Goal: Information Seeking & Learning: Learn about a topic

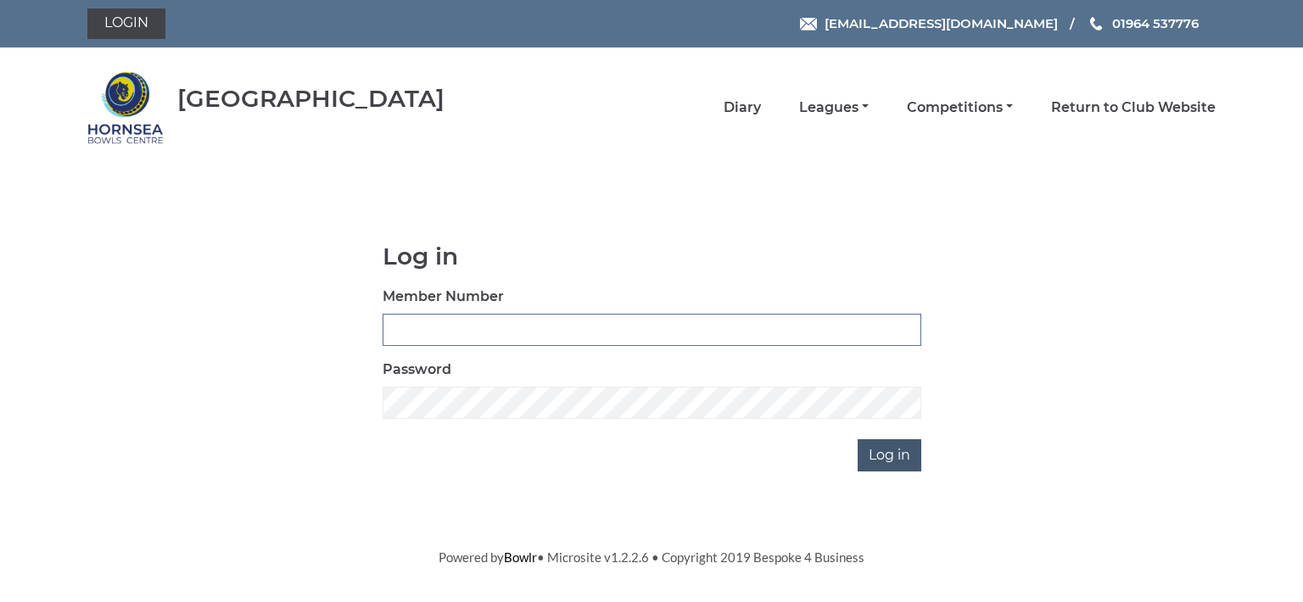
type input "0713"
click at [879, 453] on input "Log in" at bounding box center [889, 455] width 64 height 32
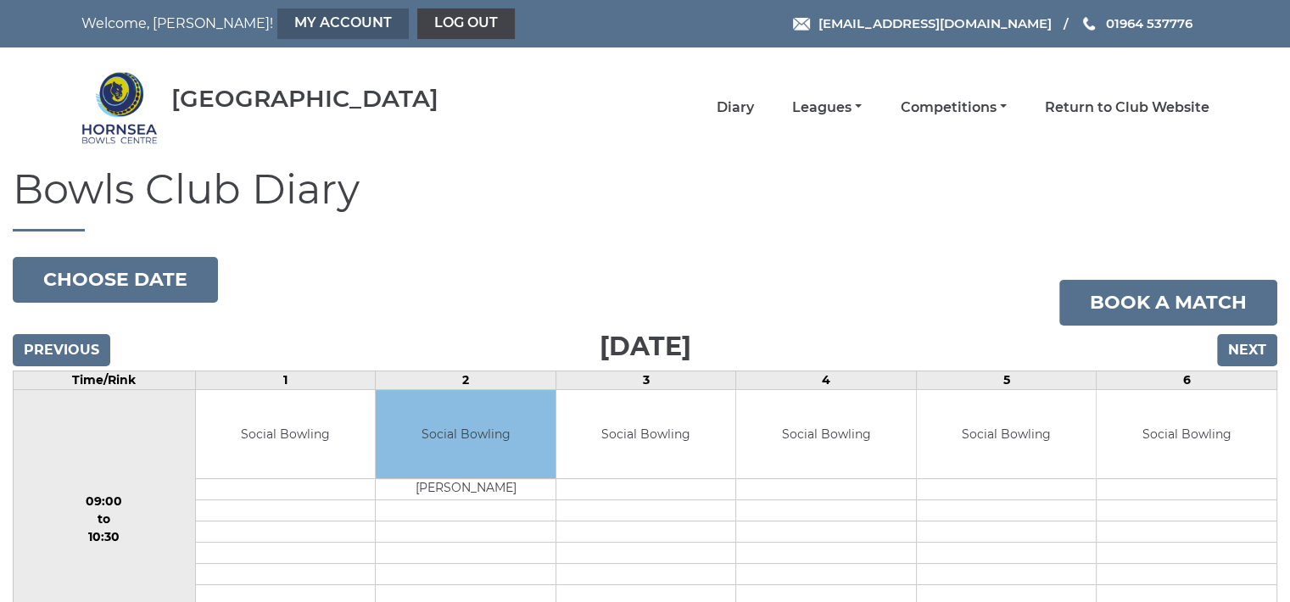
click at [277, 18] on link "My Account" at bounding box center [342, 23] width 131 height 31
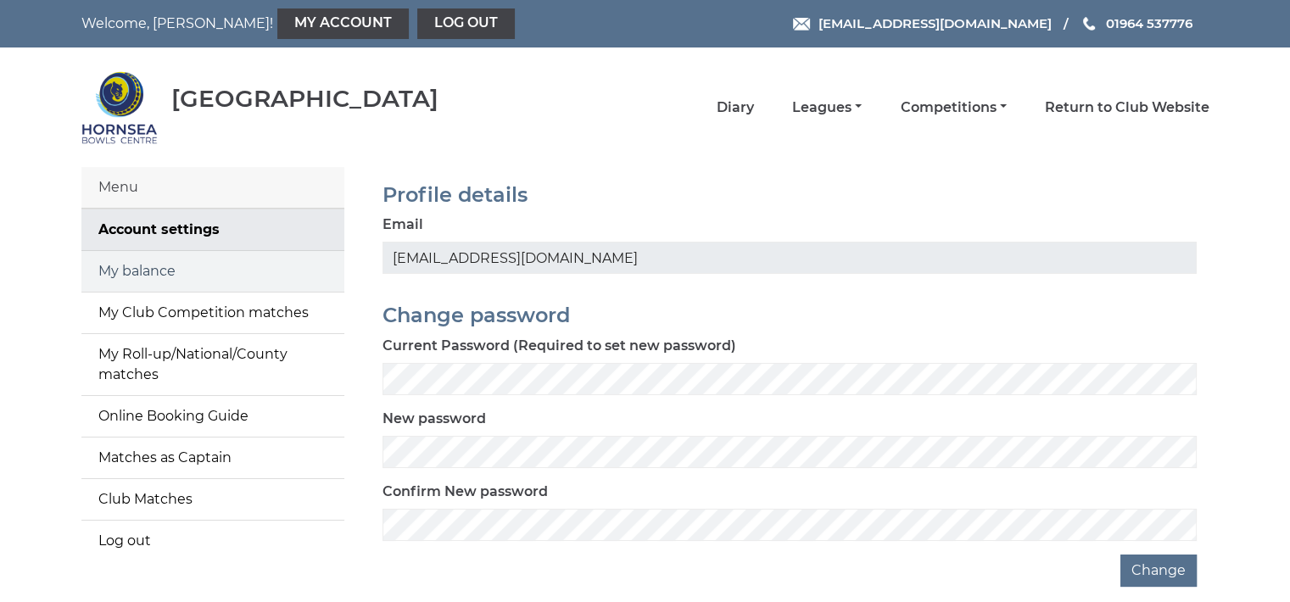
click at [259, 265] on link "My balance" at bounding box center [212, 271] width 263 height 41
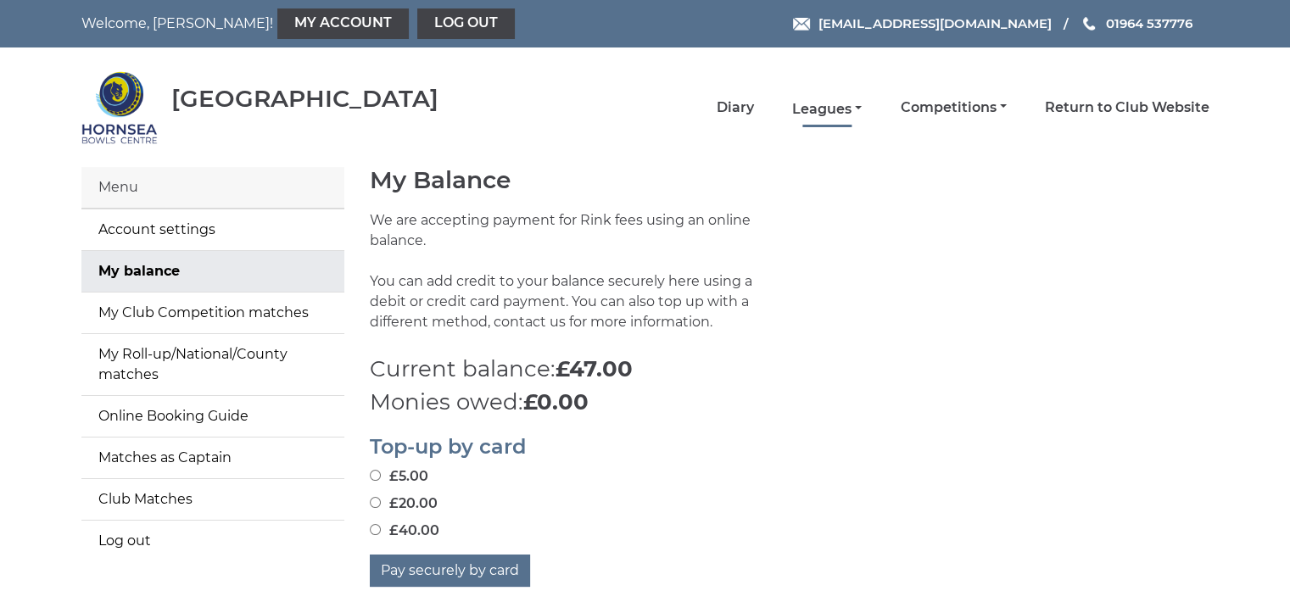
click at [837, 108] on link "Leagues" at bounding box center [827, 109] width 70 height 19
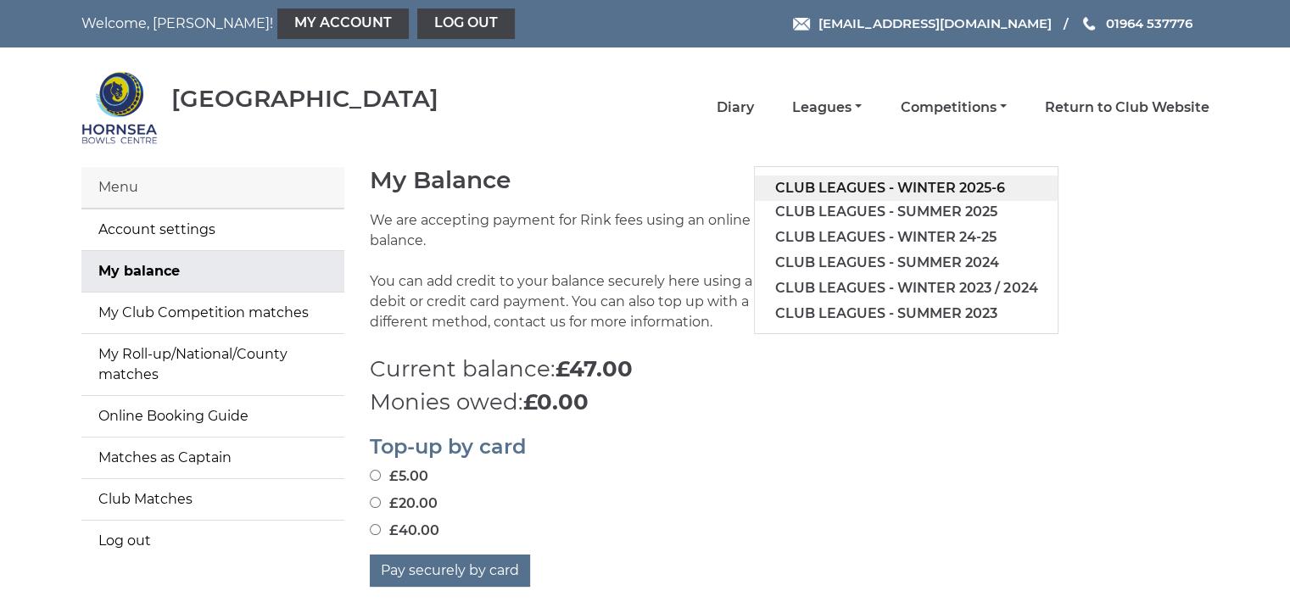
click at [896, 183] on link "Club leagues - Winter 2025-6" at bounding box center [906, 188] width 303 height 25
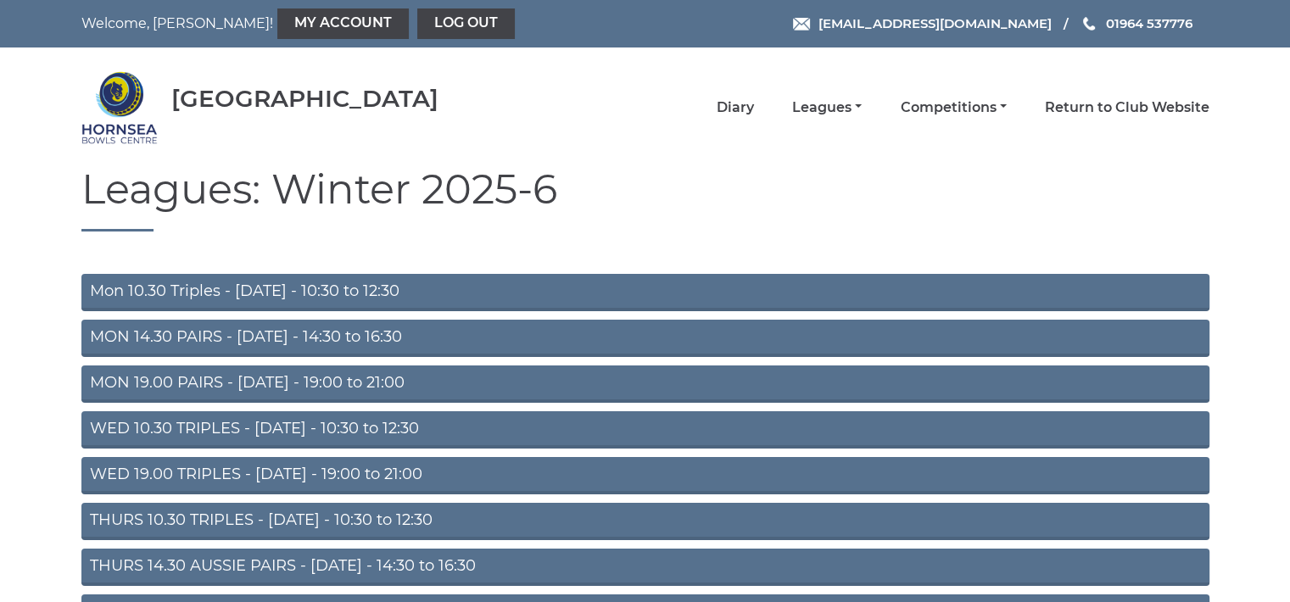
click at [364, 290] on link "Mon 10.30 Triples - Monday - 10:30 to 12:30" at bounding box center [645, 292] width 1128 height 37
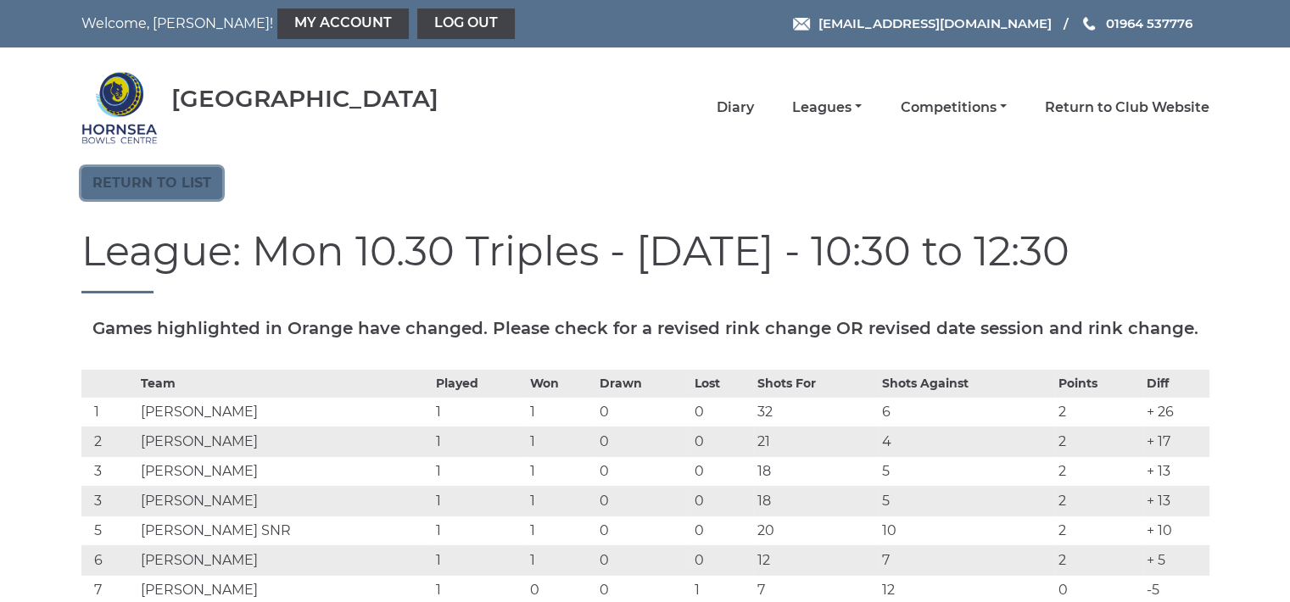
click at [182, 181] on link "Return to list" at bounding box center [151, 183] width 141 height 32
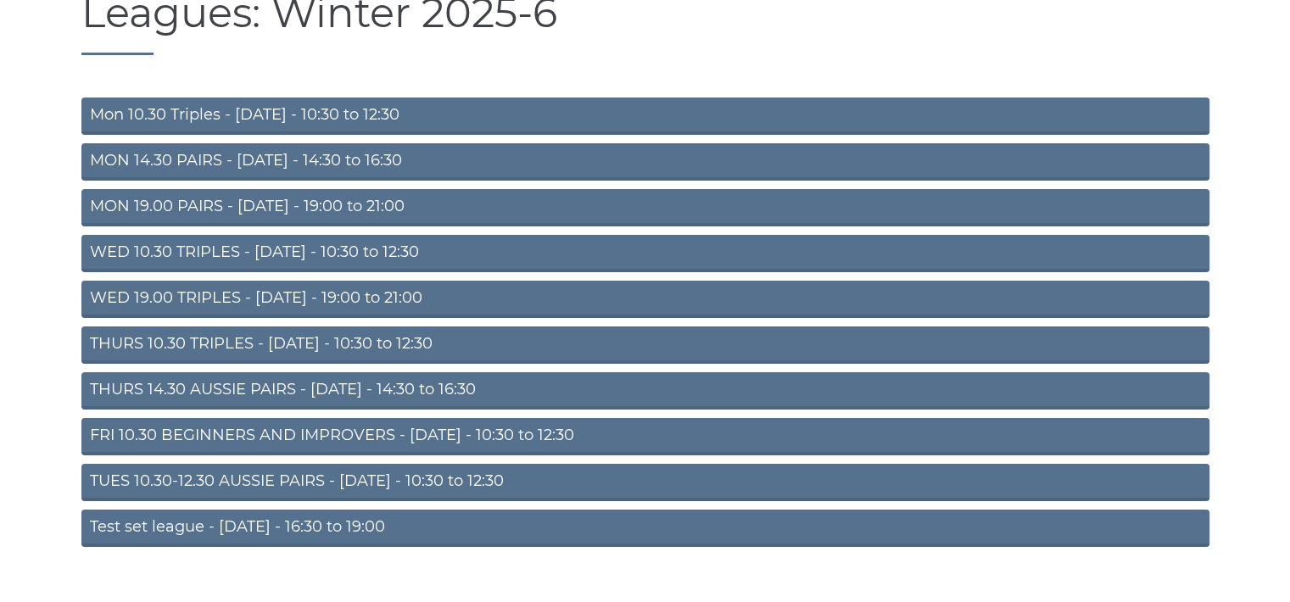
scroll to position [181, 0]
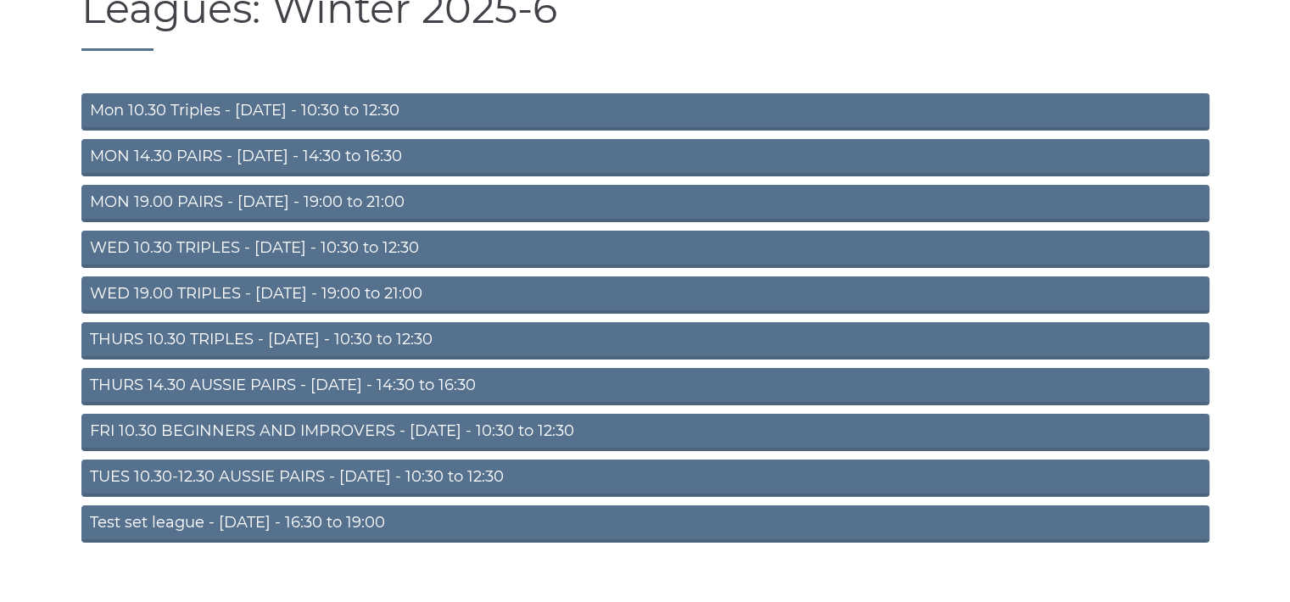
click at [423, 472] on link "TUES 10.30-12.30 AUSSIE PAIRS - Tuesday - 10:30 to 12:30" at bounding box center [645, 478] width 1128 height 37
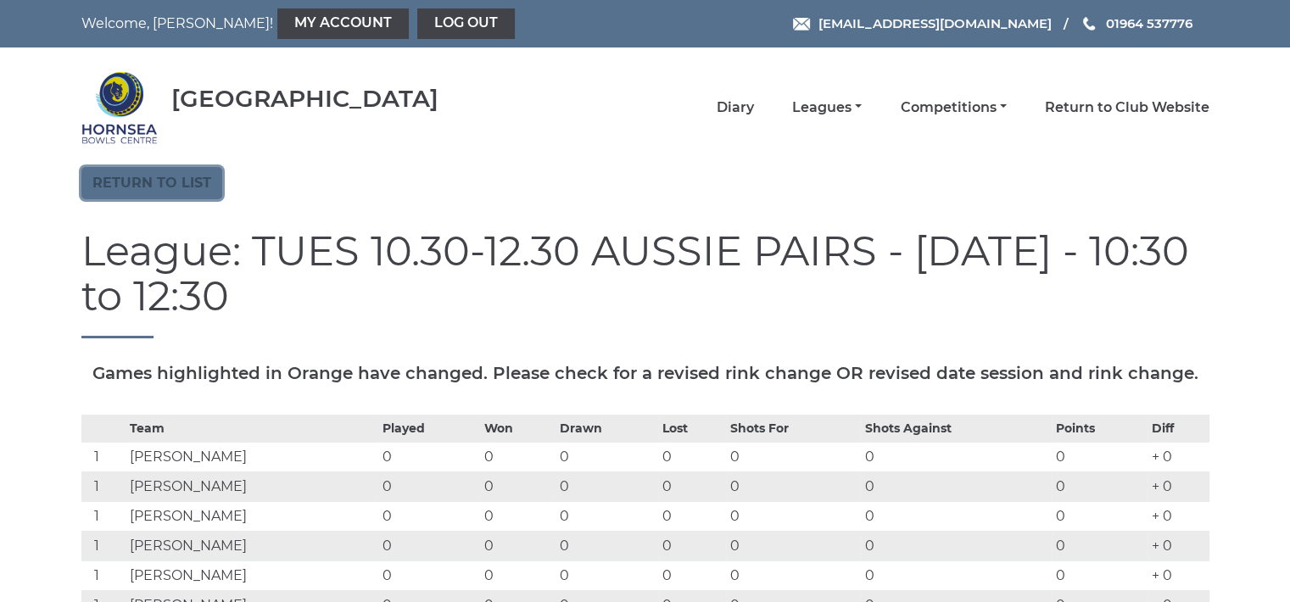
click at [163, 176] on link "Return to list" at bounding box center [151, 183] width 141 height 32
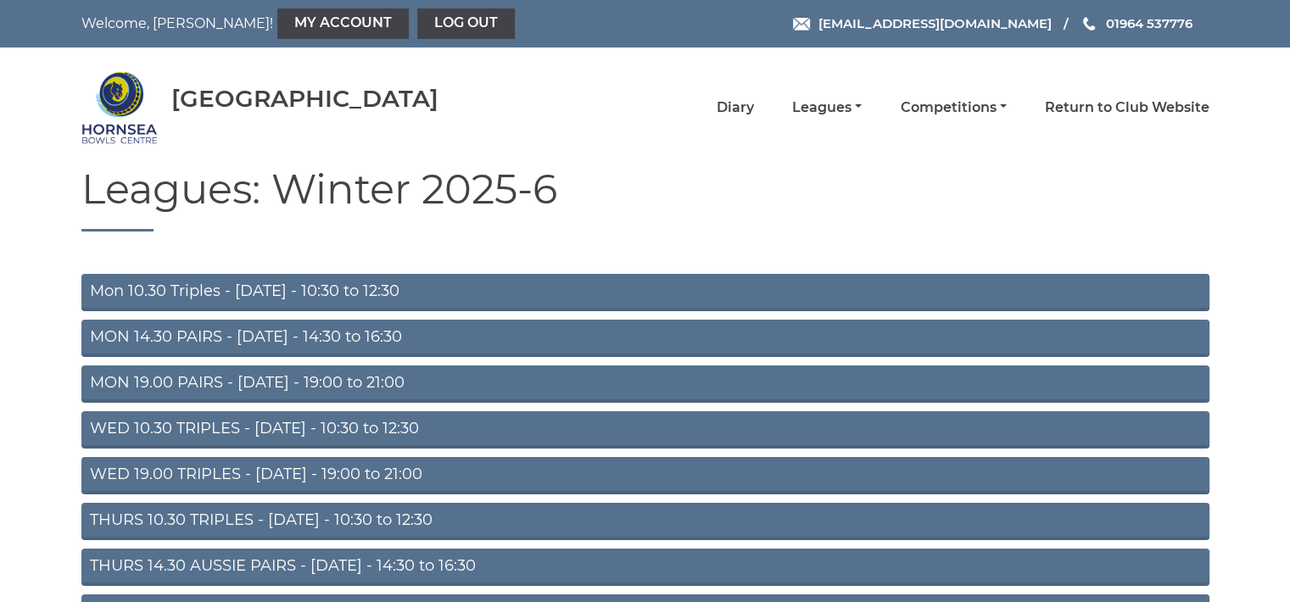
click at [305, 429] on link "WED 10.30 TRIPLES - [DATE] - 10:30 to 12:30" at bounding box center [645, 429] width 1128 height 37
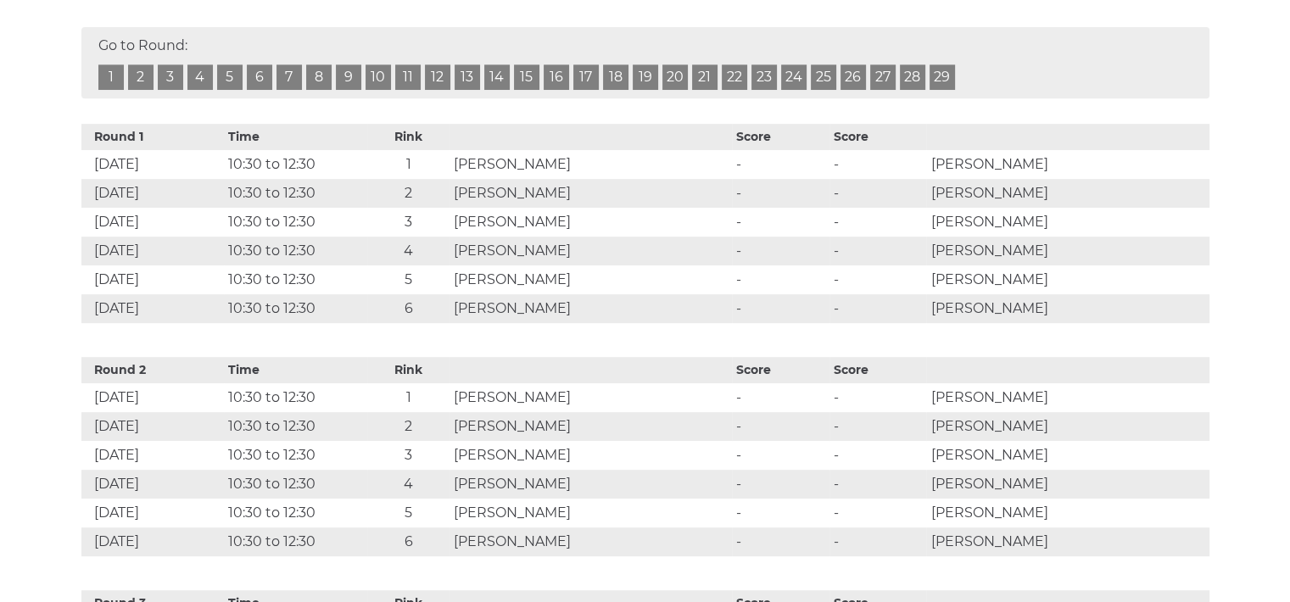
scroll to position [802, 0]
